Goal: Task Accomplishment & Management: Manage account settings

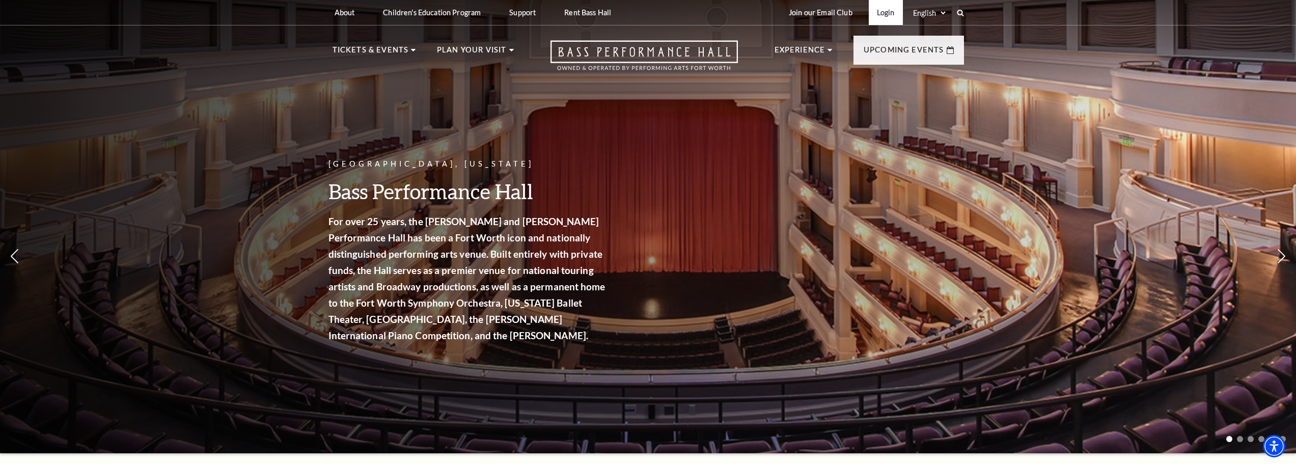
click at [887, 13] on link "Login" at bounding box center [886, 12] width 34 height 25
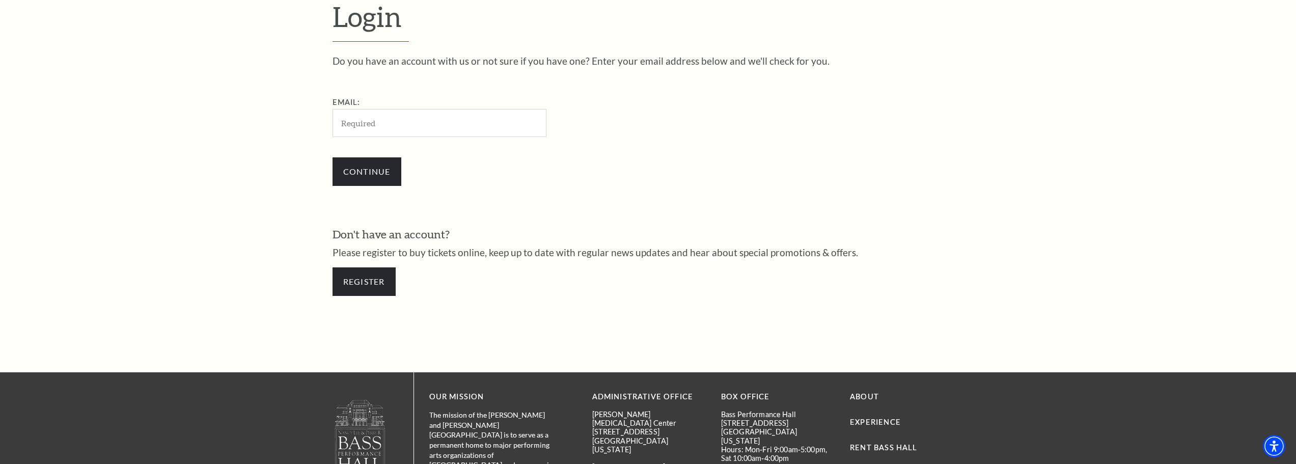
click at [468, 127] on input "Email:" at bounding box center [439, 123] width 214 height 28
type input "[EMAIL_ADDRESS][DOMAIN_NAME]"
click at [377, 173] on input "Continue" at bounding box center [366, 171] width 69 height 29
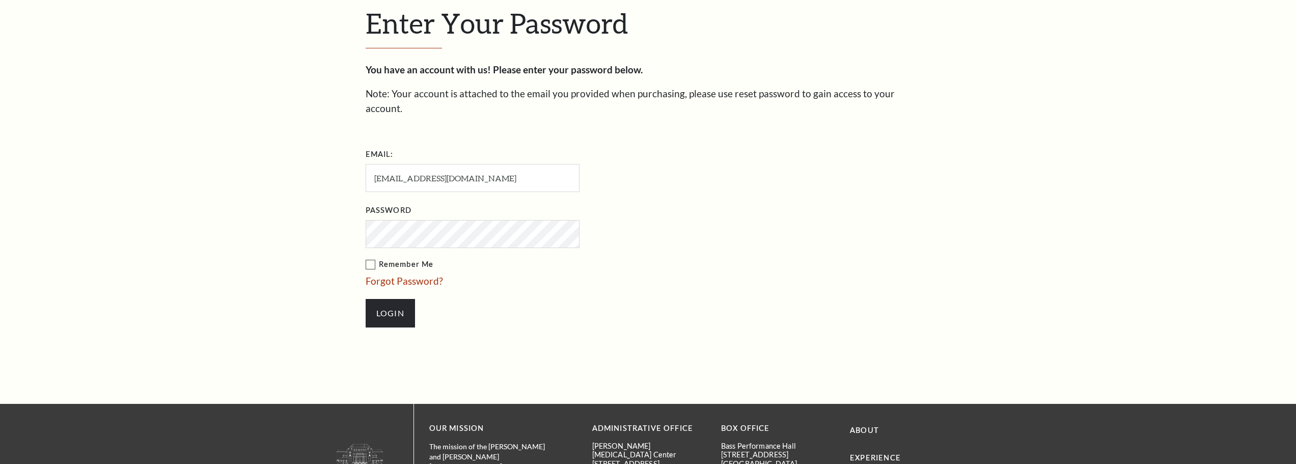
scroll to position [415, 0]
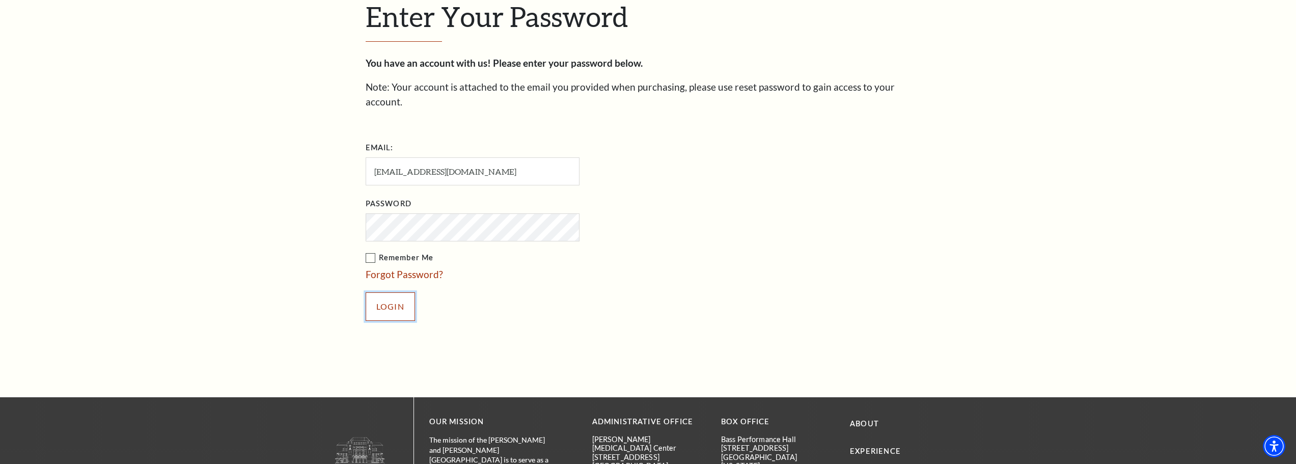
click at [389, 295] on input "Login" at bounding box center [390, 306] width 49 height 29
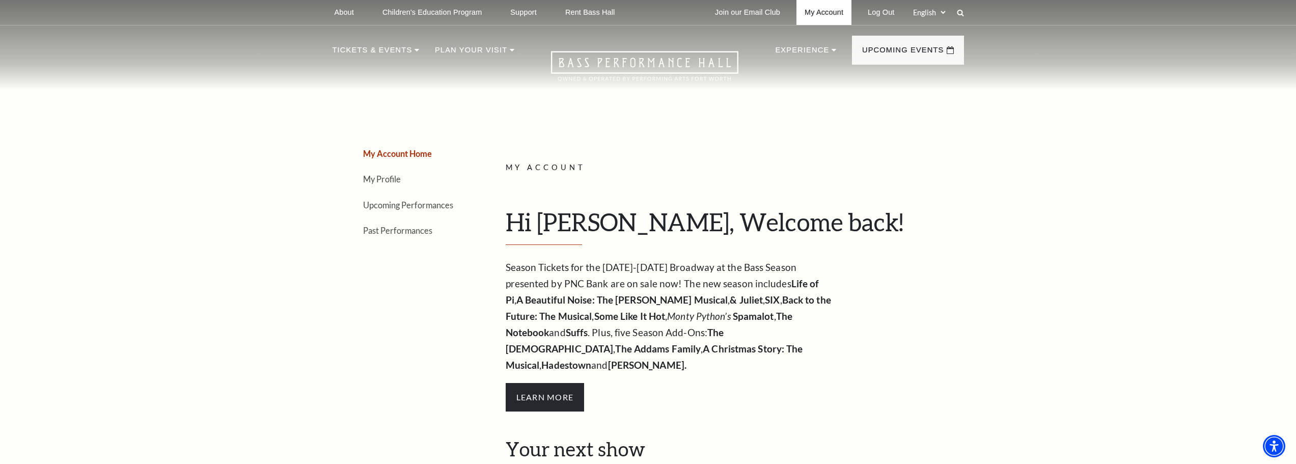
click at [818, 10] on link "My Account" at bounding box center [823, 12] width 55 height 25
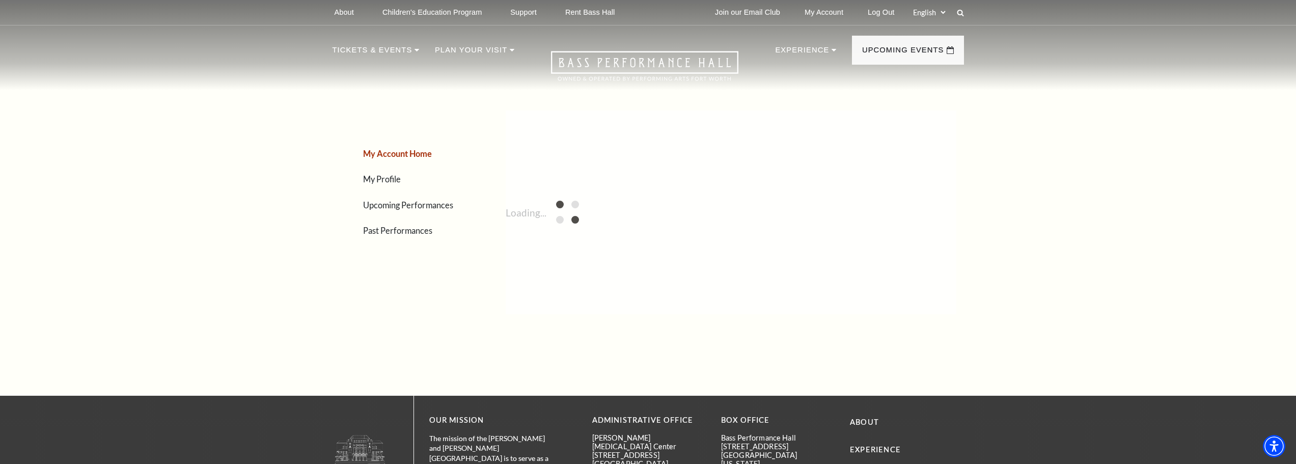
click at [374, 177] on link "My Profile" at bounding box center [382, 179] width 38 height 10
